Goal: Navigation & Orientation: Find specific page/section

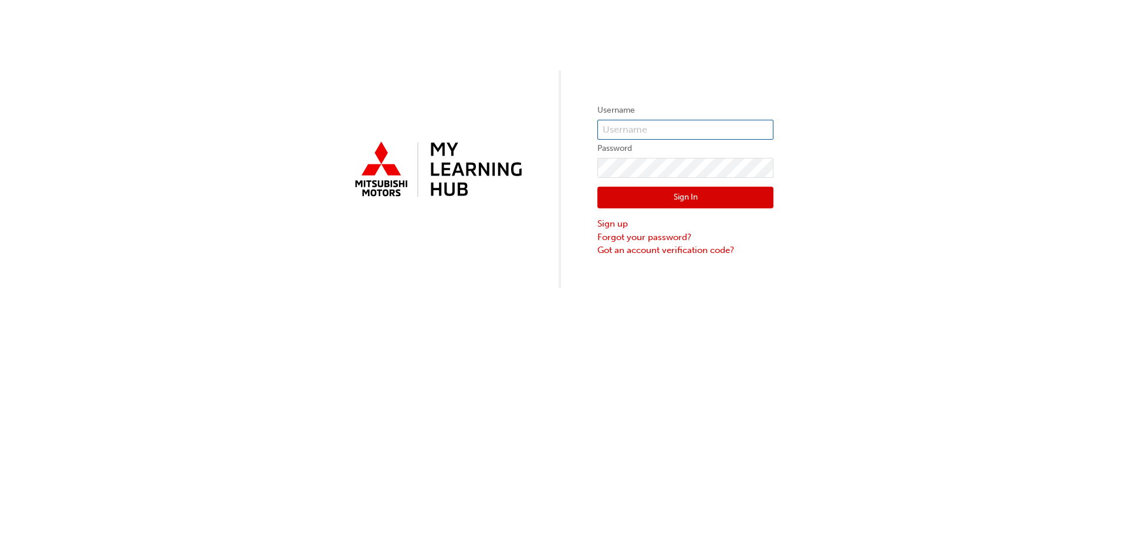
type input "[PERSON_NAME][EMAIL_ADDRESS][DOMAIN_NAME]"
click at [701, 191] on button "Sign In" at bounding box center [685, 198] width 176 height 22
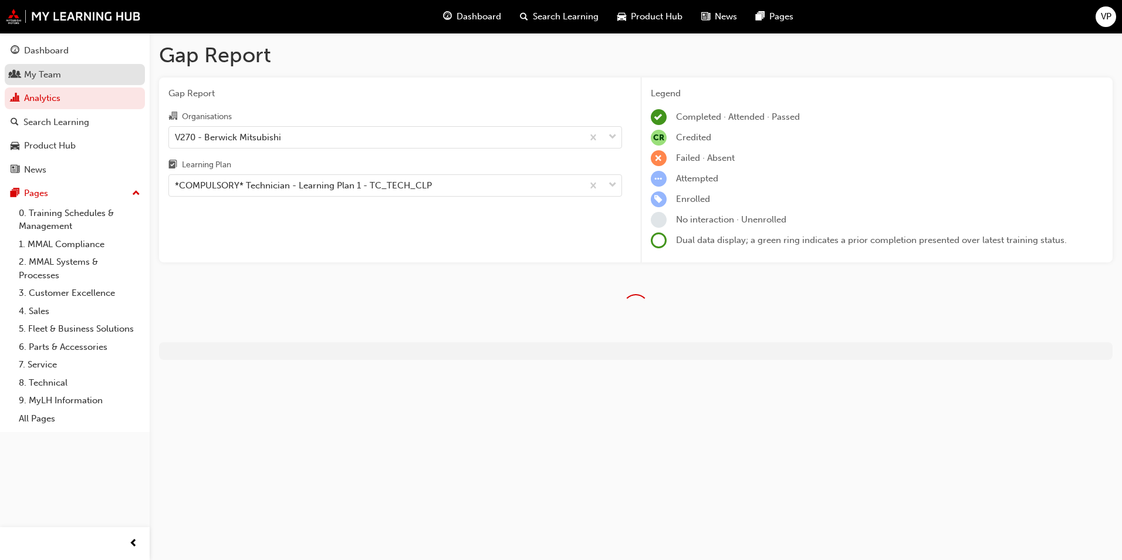
click at [65, 76] on div "My Team" at bounding box center [75, 74] width 128 height 15
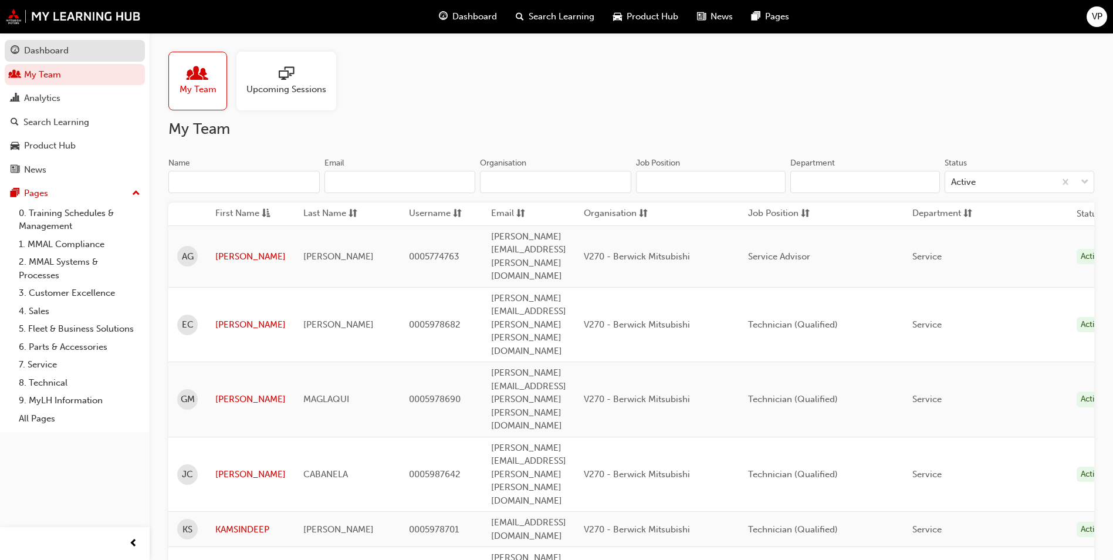
click at [79, 53] on div "Dashboard" at bounding box center [75, 50] width 128 height 15
